Goal: Transaction & Acquisition: Purchase product/service

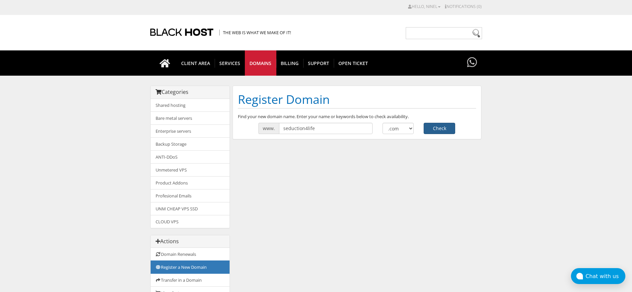
type input "seduction4life"
click at [444, 126] on button "Check" at bounding box center [440, 128] width 32 height 11
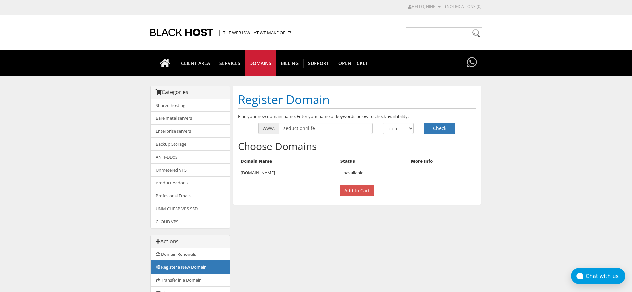
select select ".info"
click at [383, 123] on select ".com .net .org .us .info .biz" at bounding box center [399, 128] width 32 height 11
click at [449, 131] on button "Check" at bounding box center [440, 128] width 32 height 11
select select ".net"
click at [383, 123] on select ".com .net .org .us .info .biz" at bounding box center [399, 128] width 32 height 11
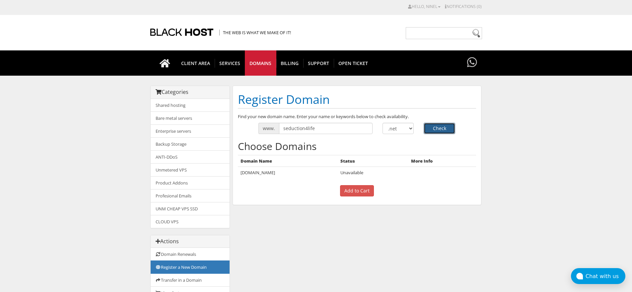
click at [439, 128] on button "Check" at bounding box center [440, 128] width 32 height 11
click at [411, 130] on select ".com .net .org .us .info .biz" at bounding box center [399, 128] width 32 height 11
click at [290, 129] on input "seduction4life" at bounding box center [326, 128] width 94 height 11
type input "sed4life"
click at [410, 129] on select ".com .net .org .us .info .biz" at bounding box center [399, 128] width 32 height 11
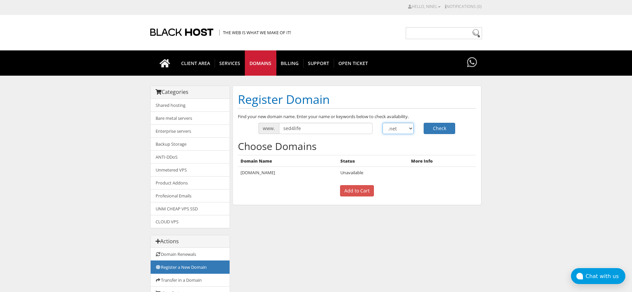
select select ".com"
click at [383, 123] on select ".com .net .org .us .info .biz" at bounding box center [399, 128] width 32 height 11
click at [438, 131] on button "Check" at bounding box center [440, 128] width 32 height 11
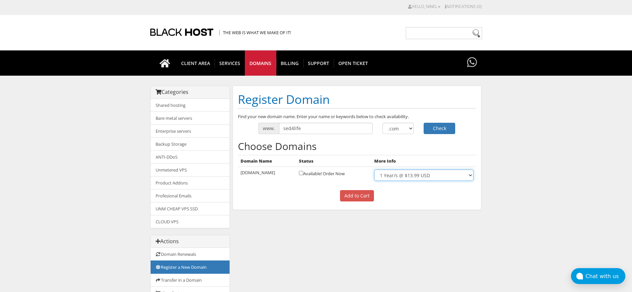
click at [431, 174] on select "1 Year/s @ $13.99 USD" at bounding box center [423, 175] width 99 height 11
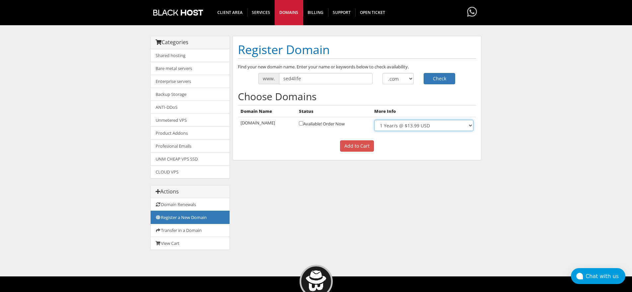
scroll to position [128, 0]
